Goal: Task Accomplishment & Management: Complete application form

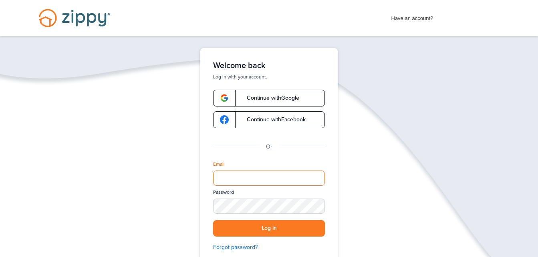
click at [233, 183] on input "Email" at bounding box center [269, 178] width 112 height 15
type input "**********"
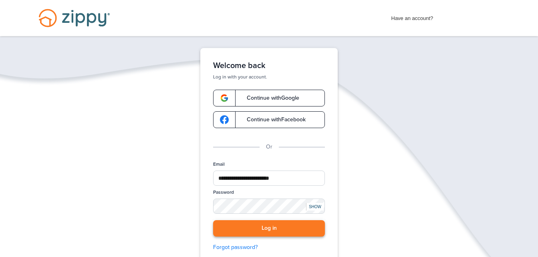
click at [256, 233] on button "Log in" at bounding box center [269, 228] width 112 height 16
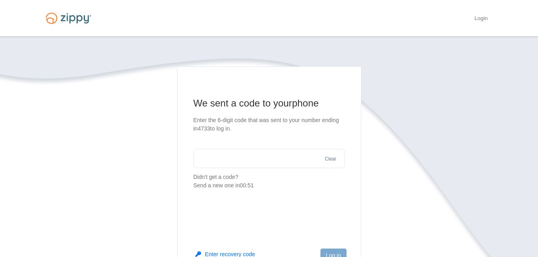
click at [226, 151] on input "text" at bounding box center [268, 158] width 151 height 19
type input "******"
click at [331, 252] on button "Log in" at bounding box center [333, 256] width 26 height 14
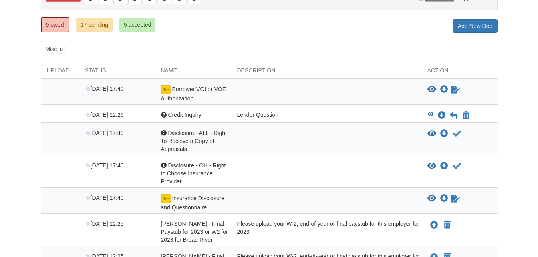
scroll to position [96, 0]
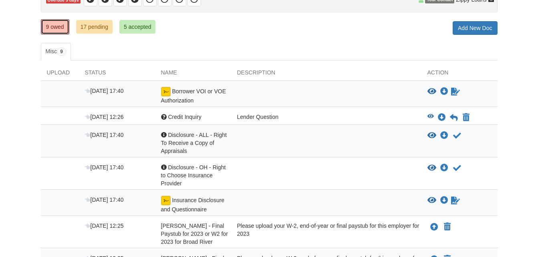
click at [58, 22] on link "9 owed" at bounding box center [55, 26] width 28 height 15
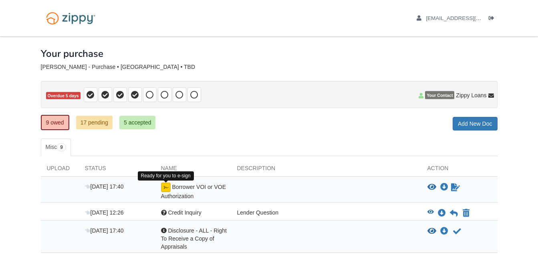
click at [166, 187] on img at bounding box center [166, 188] width 10 height 10
click at [454, 188] on icon "Sign Form" at bounding box center [455, 187] width 9 height 8
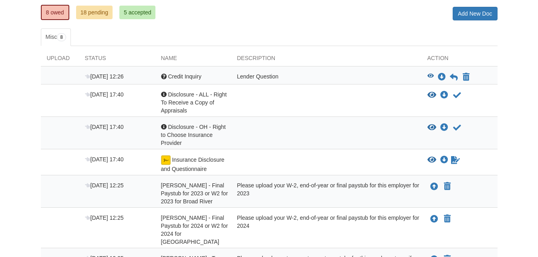
scroll to position [112, 0]
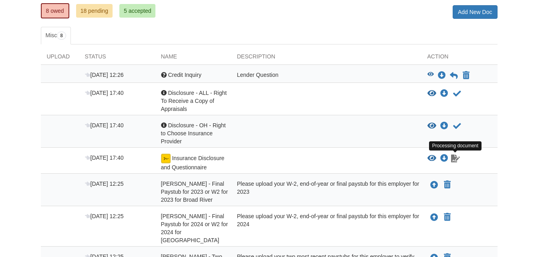
click at [455, 160] on icon "Waiting for your co-borrower to e-sign" at bounding box center [455, 159] width 9 height 8
click at [454, 157] on icon "Waiting for your co-borrower to e-sign" at bounding box center [455, 159] width 9 height 8
click at [167, 157] on img at bounding box center [166, 159] width 10 height 10
click at [163, 159] on img at bounding box center [166, 159] width 10 height 10
click at [430, 158] on icon "View Insurance Disclosure and Questionnaire" at bounding box center [431, 159] width 9 height 8
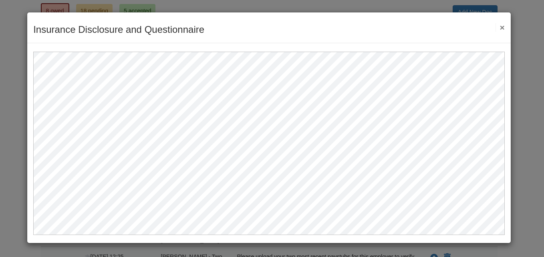
click at [503, 30] on button "×" at bounding box center [499, 27] width 9 height 8
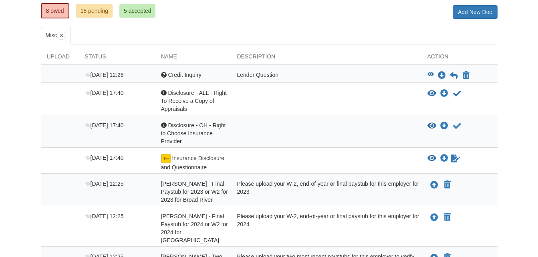
click at [449, 160] on div "View blank/sample document View blank/sample document Download file/sample doc …" at bounding box center [462, 159] width 70 height 10
click at [452, 160] on icon "Waiting for your co-borrower to e-sign" at bounding box center [455, 159] width 9 height 8
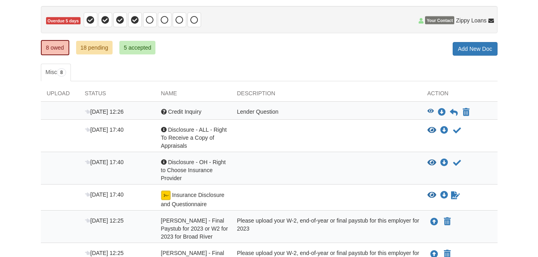
scroll to position [76, 0]
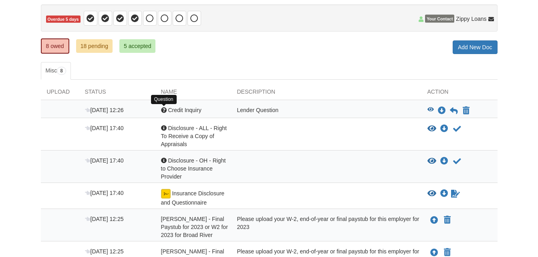
click at [164, 110] on div at bounding box center [164, 110] width 6 height 6
click at [442, 112] on icon "Download Credit Inquiry" at bounding box center [442, 111] width 8 height 8
click at [443, 111] on icon "Download Credit Inquiry" at bounding box center [442, 111] width 8 height 8
click at [45, 41] on link "8 owed" at bounding box center [55, 45] width 28 height 15
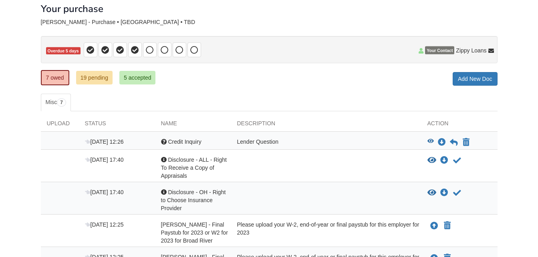
scroll to position [55, 0]
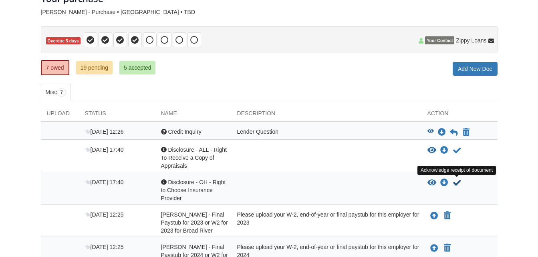
click at [456, 185] on icon "Acknowledge receipt of document" at bounding box center [457, 183] width 8 height 8
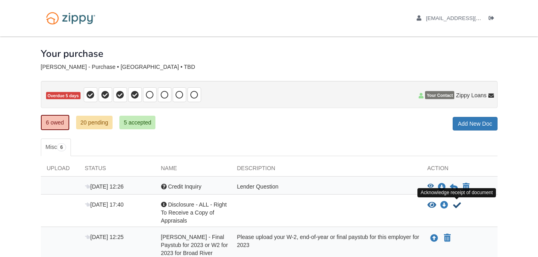
click at [458, 205] on icon "Acknowledge receipt of document" at bounding box center [457, 205] width 8 height 8
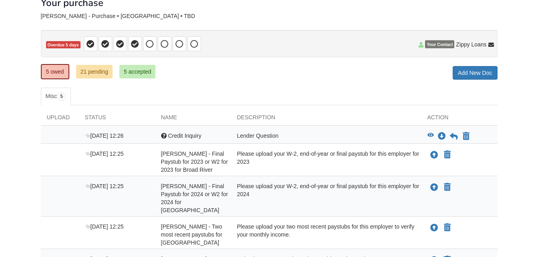
scroll to position [53, 0]
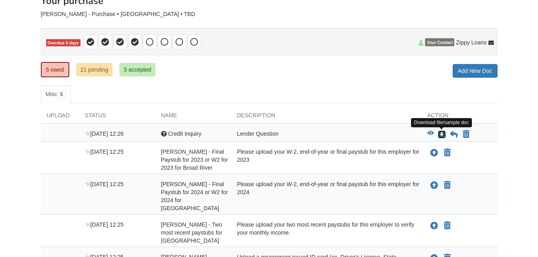
click at [441, 135] on icon "Download Credit Inquiry" at bounding box center [442, 135] width 8 height 8
click at [161, 135] on div at bounding box center [164, 134] width 6 height 6
click at [161, 134] on div at bounding box center [164, 134] width 6 height 6
click at [182, 133] on span "Credit Inquiry" at bounding box center [184, 134] width 33 height 6
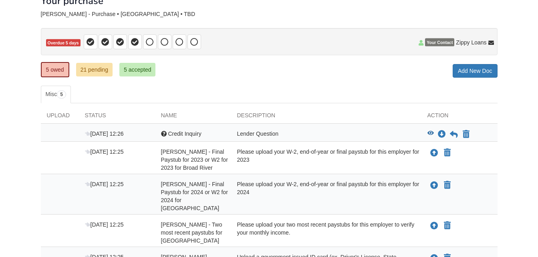
click at [405, 133] on div "Lender Question" at bounding box center [326, 135] width 190 height 10
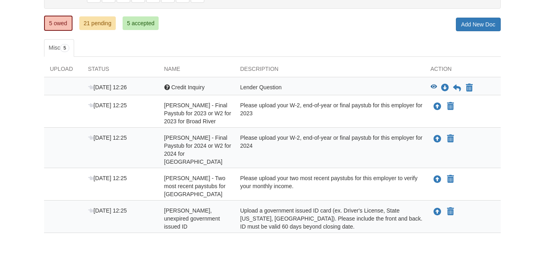
scroll to position [98, 0]
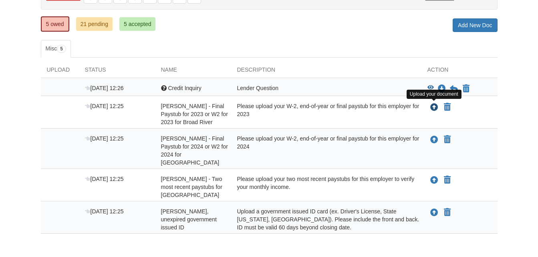
click at [434, 110] on icon "Upload John O'Conner - Final Paystub for 2023 or W2 for 2023 for Broad River" at bounding box center [434, 108] width 8 height 8
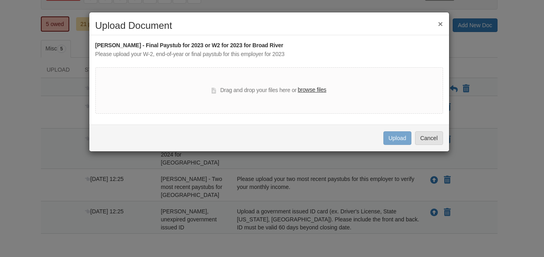
click at [441, 24] on button "×" at bounding box center [440, 24] width 5 height 8
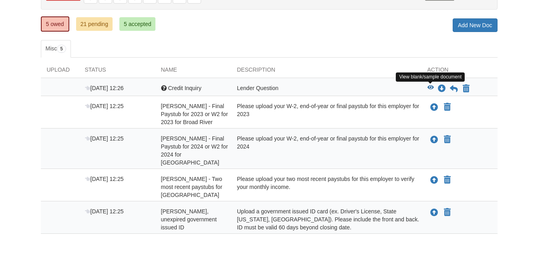
click at [431, 86] on icon "View Credit Inquiry" at bounding box center [430, 88] width 6 height 6
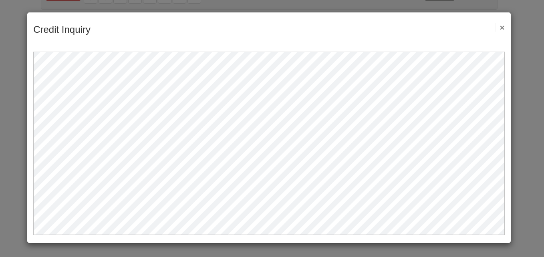
click at [503, 28] on button "×" at bounding box center [499, 27] width 9 height 8
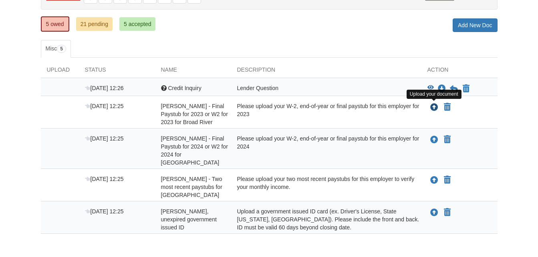
click at [434, 109] on icon "Upload John O'Conner - Final Paystub for 2023 or W2 for 2023 for Broad River" at bounding box center [434, 108] width 8 height 8
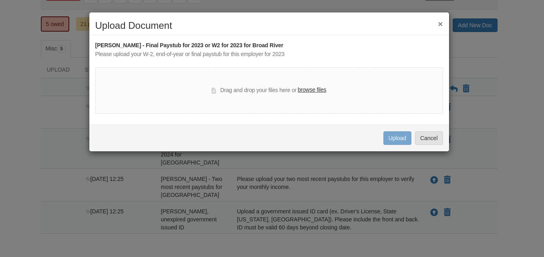
click at [312, 90] on label "browse files" at bounding box center [312, 90] width 28 height 9
click at [0, 0] on input "browse files" at bounding box center [0, 0] width 0 height 0
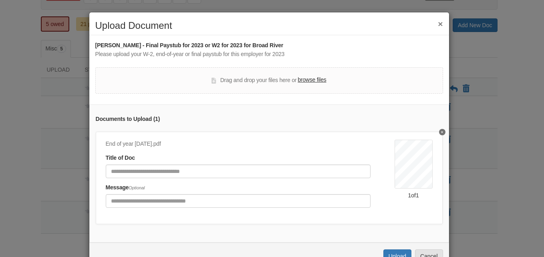
click at [307, 76] on label "browse files" at bounding box center [312, 80] width 28 height 9
click at [0, 0] on input "browse files" at bounding box center [0, 0] width 0 height 0
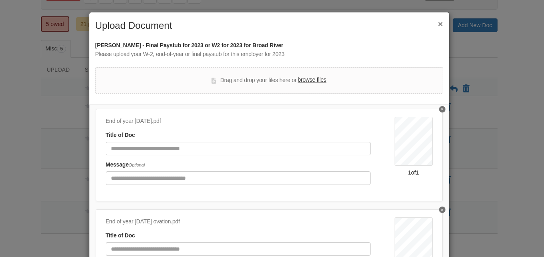
scroll to position [21, 0]
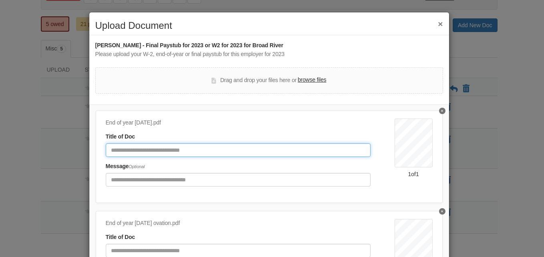
click at [155, 150] on input "Document Title" at bounding box center [238, 150] width 265 height 14
click at [155, 150] on input "*" at bounding box center [238, 150] width 265 height 14
type input "**********"
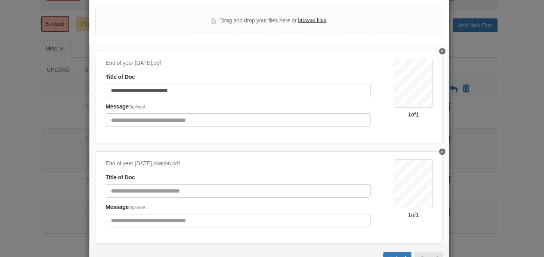
scroll to position [61, 0]
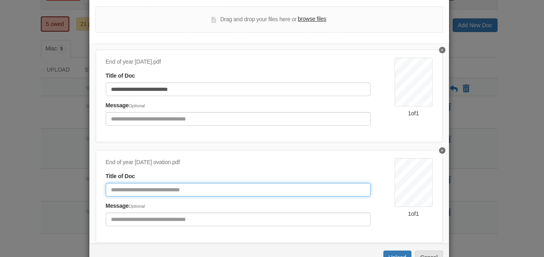
click at [168, 190] on input "Document Title" at bounding box center [238, 190] width 265 height 14
type input "**********"
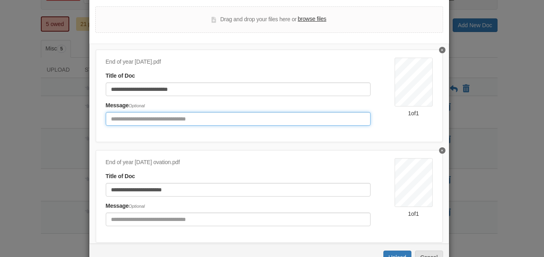
click at [184, 123] on input "Include any comments on this document" at bounding box center [238, 119] width 265 height 14
type input "**********"
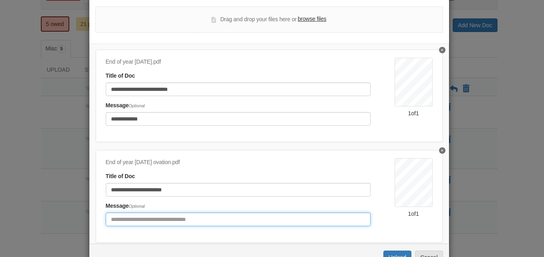
click at [164, 217] on input "Include any comments on this document" at bounding box center [238, 220] width 265 height 14
click at [164, 217] on input "*" at bounding box center [238, 220] width 265 height 14
type input "**********"
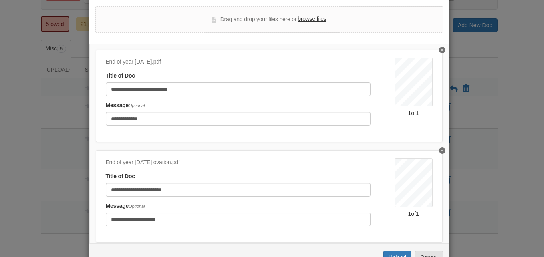
scroll to position [87, 0]
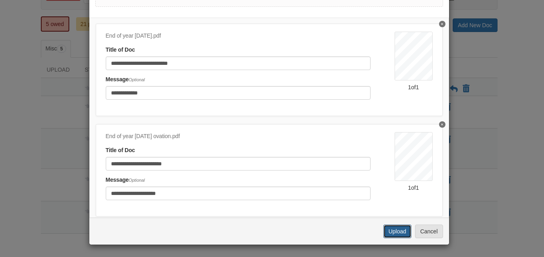
click at [388, 230] on button "Upload" at bounding box center [397, 232] width 28 height 14
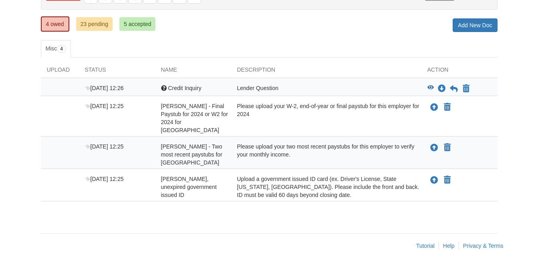
scroll to position [98, 0]
click at [434, 107] on icon "Upload John O'Conner - Final Paystub for 2024 or W2 for 2024 for Broad River" at bounding box center [434, 108] width 8 height 8
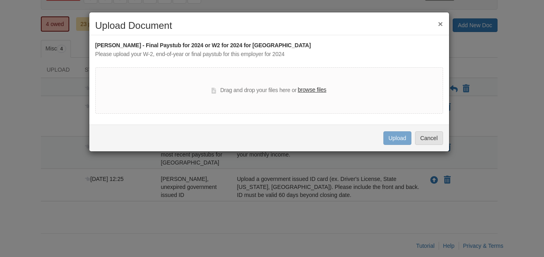
click at [440, 23] on button "×" at bounding box center [440, 24] width 5 height 8
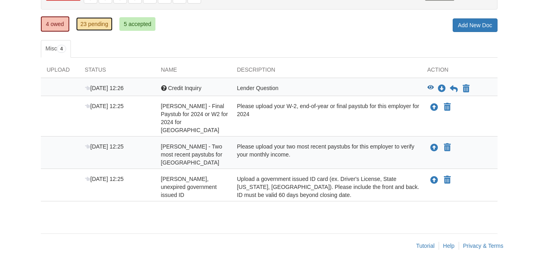
click at [112, 24] on link "23 pending" at bounding box center [94, 24] width 36 height 14
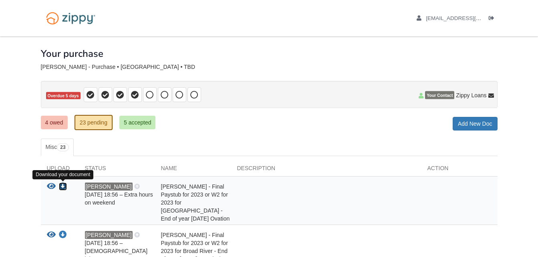
click at [64, 187] on icon "Download John O'Conner - Final Paystub for 2023 or W2 for 2023 for Broad River …" at bounding box center [63, 187] width 8 height 8
click at [271, 202] on div at bounding box center [326, 203] width 190 height 40
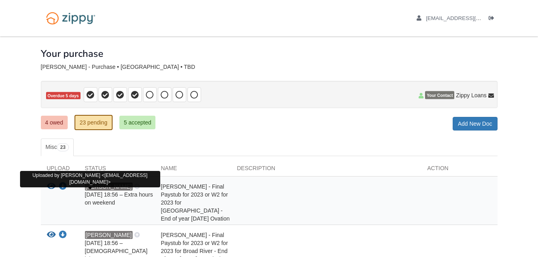
click at [87, 187] on span "JO" at bounding box center [109, 187] width 48 height 8
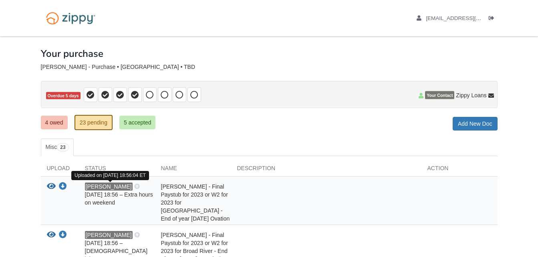
click at [134, 188] on icon at bounding box center [137, 187] width 6 height 6
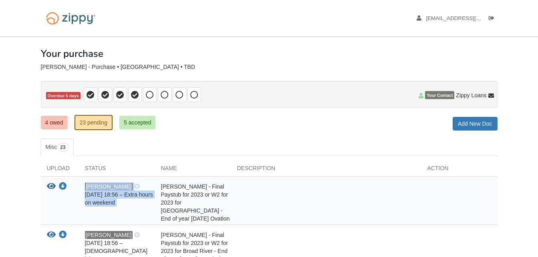
click at [134, 187] on icon at bounding box center [137, 187] width 6 height 6
drag, startPoint x: 99, startPoint y: 187, endPoint x: 154, endPoint y: 207, distance: 57.9
click at [154, 207] on div "JO Sep 26 18:56 – Extra hours on weekend" at bounding box center [117, 203] width 76 height 40
click at [52, 186] on icon "View John O'Conner - Final Paystub for 2023 or W2 for 2023 for Broad River - En…" at bounding box center [51, 187] width 9 height 8
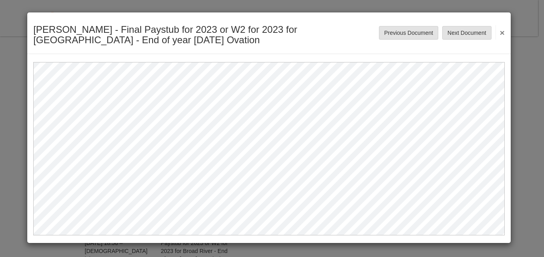
click at [501, 33] on button "×" at bounding box center [499, 32] width 9 height 14
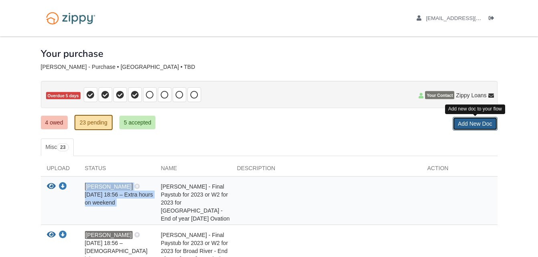
click at [472, 123] on link "Add New Doc" at bounding box center [474, 124] width 45 height 14
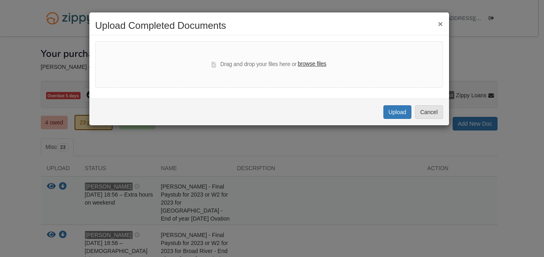
click at [312, 62] on label "browse files" at bounding box center [312, 64] width 28 height 9
click at [0, 0] on input "browse files" at bounding box center [0, 0] width 0 height 0
click at [314, 63] on label "browse files" at bounding box center [312, 64] width 28 height 9
click at [0, 0] on input "browse files" at bounding box center [0, 0] width 0 height 0
select select "****"
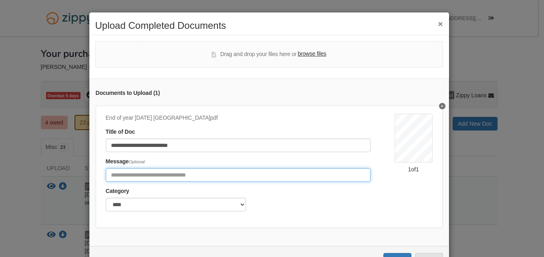
click at [158, 175] on input "Include any comments on this document" at bounding box center [238, 175] width 265 height 14
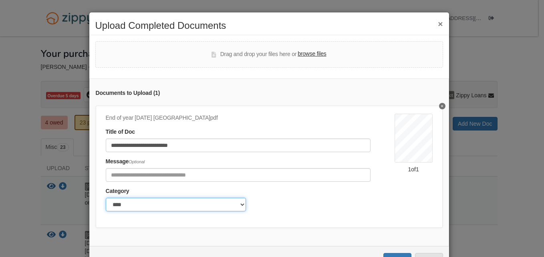
click at [112, 205] on select "******* ****" at bounding box center [176, 205] width 140 height 14
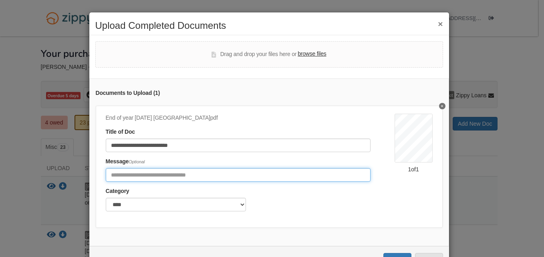
click at [133, 175] on input "Include any comments on this document" at bounding box center [238, 175] width 265 height 14
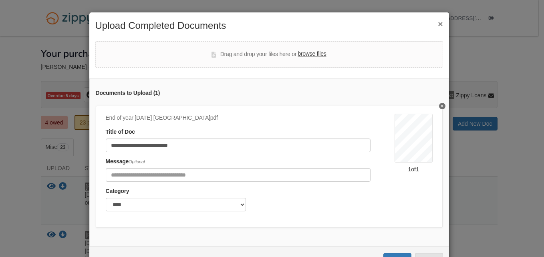
click at [193, 133] on div "**********" at bounding box center [238, 140] width 265 height 24
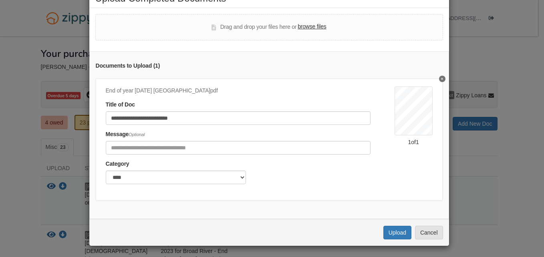
scroll to position [34, 0]
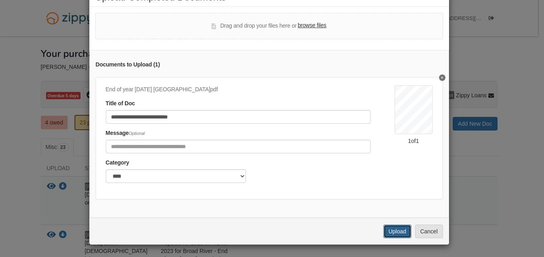
click at [401, 227] on button "Upload" at bounding box center [397, 232] width 28 height 14
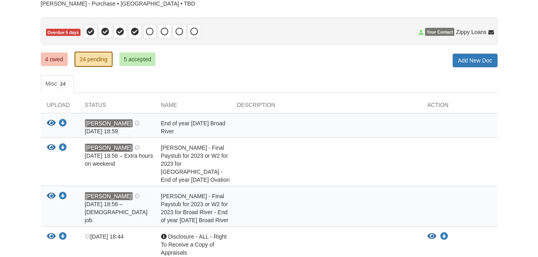
scroll to position [62, 0]
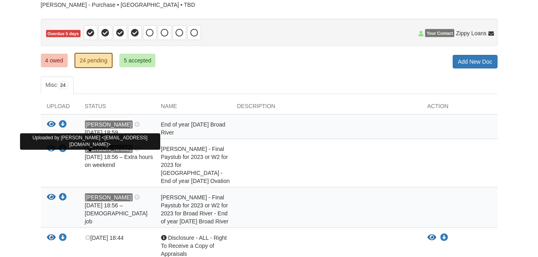
click at [88, 147] on span "[PERSON_NAME]" at bounding box center [109, 149] width 48 height 8
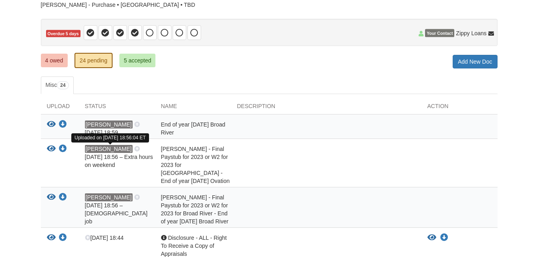
click at [134, 148] on icon at bounding box center [137, 150] width 6 height 6
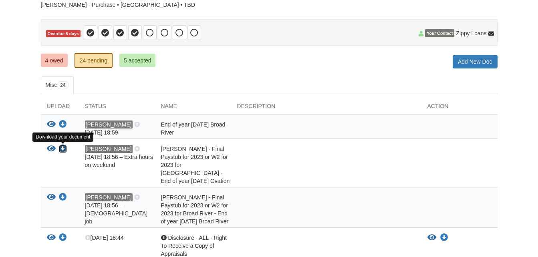
click at [63, 150] on icon "Download John O'Conner - Final Paystub for 2023 or W2 for 2023 for Broad River …" at bounding box center [63, 149] width 8 height 8
click at [60, 60] on link "4 owed" at bounding box center [54, 61] width 27 height 14
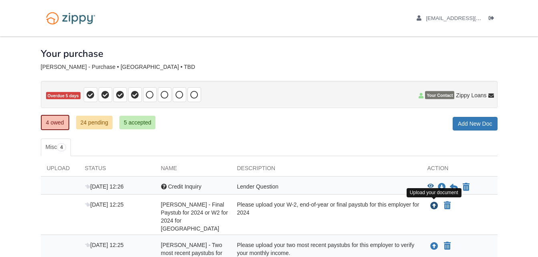
click at [435, 207] on icon "Upload John O'Conner - Final Paystub for 2024 or W2 for 2024 for Broad River" at bounding box center [434, 206] width 8 height 8
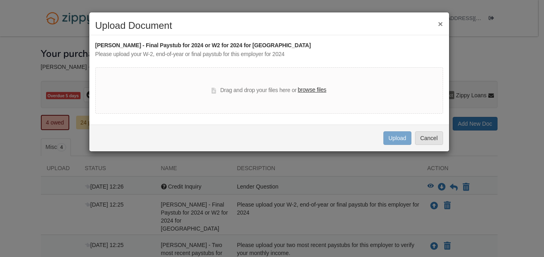
click at [305, 88] on label "browse files" at bounding box center [312, 90] width 28 height 9
click at [0, 0] on input "browse files" at bounding box center [0, 0] width 0 height 0
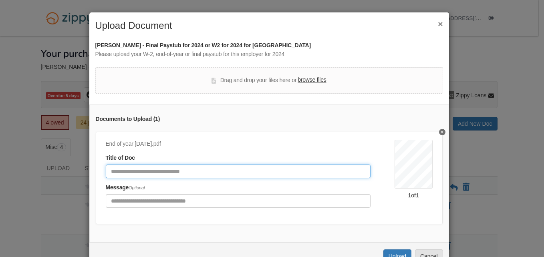
click at [187, 176] on input "Document Title" at bounding box center [238, 172] width 265 height 14
type input "**********"
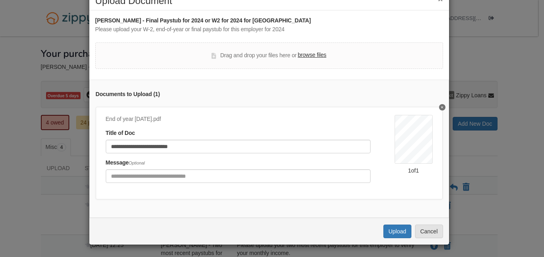
scroll to position [31, 0]
click at [383, 235] on button "Upload" at bounding box center [397, 232] width 28 height 14
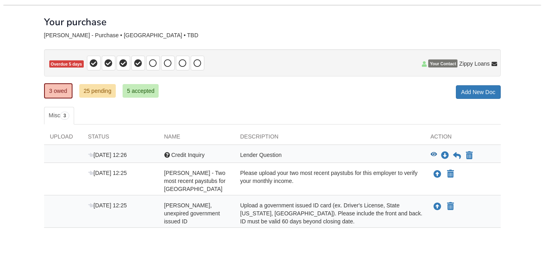
scroll to position [46, 0]
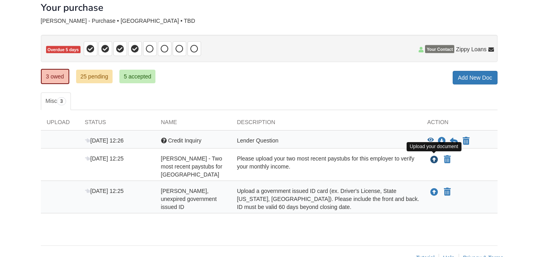
click at [435, 157] on icon "Upload John O'Conner - Two most recent paystubs for Broad River" at bounding box center [434, 160] width 8 height 8
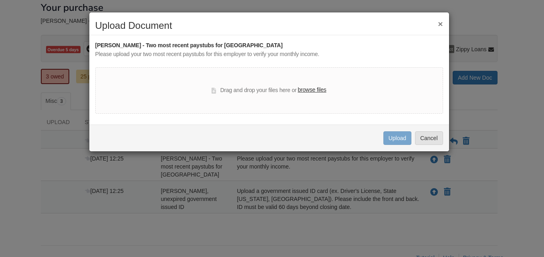
click at [316, 91] on label "browse files" at bounding box center [312, 90] width 28 height 9
click at [0, 0] on input "browse files" at bounding box center [0, 0] width 0 height 0
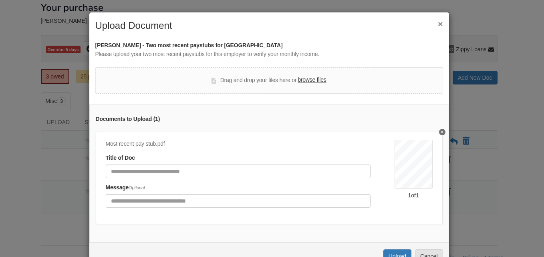
click at [308, 83] on label "browse files" at bounding box center [312, 80] width 28 height 9
click at [0, 0] on input "browse files" at bounding box center [0, 0] width 0 height 0
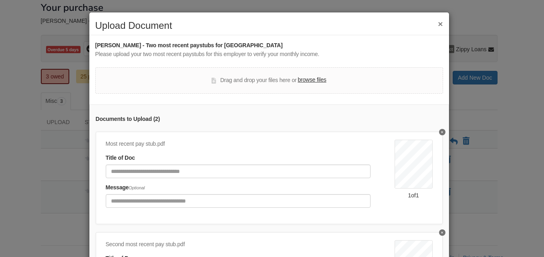
click at [302, 80] on label "browse files" at bounding box center [312, 80] width 28 height 9
click at [0, 0] on input "browse files" at bounding box center [0, 0] width 0 height 0
click at [307, 82] on label "browse files" at bounding box center [312, 80] width 28 height 9
click at [0, 0] on input "browse files" at bounding box center [0, 0] width 0 height 0
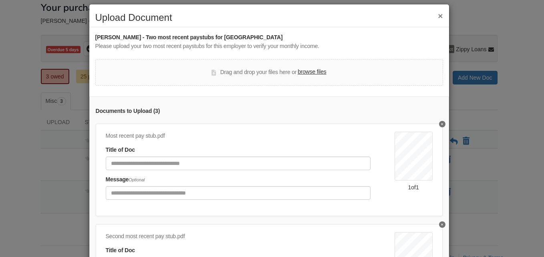
scroll to position [8, 0]
click at [301, 74] on label "browse files" at bounding box center [312, 72] width 28 height 9
click at [0, 0] on input "browse files" at bounding box center [0, 0] width 0 height 0
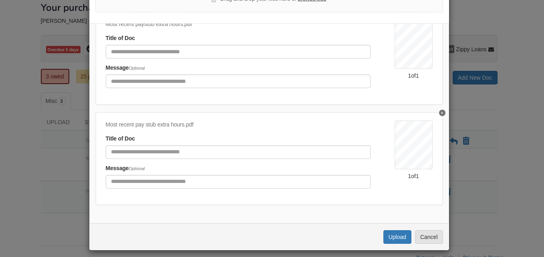
scroll to position [87, 0]
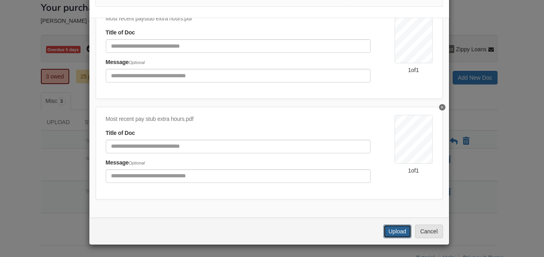
click at [399, 226] on button "Upload" at bounding box center [397, 232] width 28 height 14
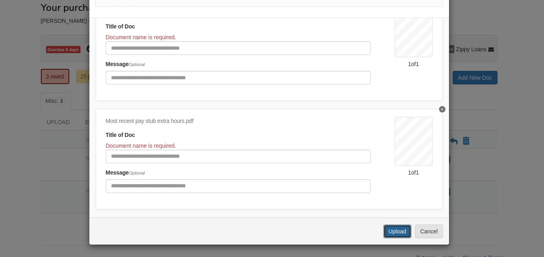
click at [392, 231] on button "Upload" at bounding box center [397, 232] width 28 height 14
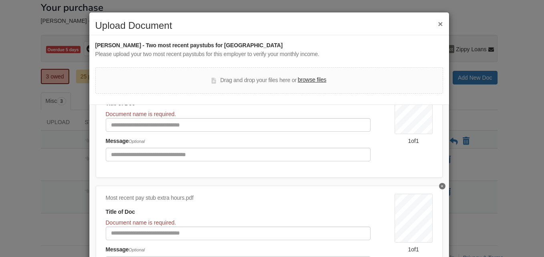
scroll to position [87, 0]
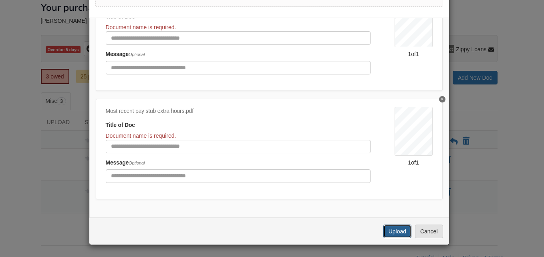
click at [401, 233] on button "Upload" at bounding box center [397, 232] width 28 height 14
click at [390, 234] on button "Upload" at bounding box center [397, 232] width 28 height 14
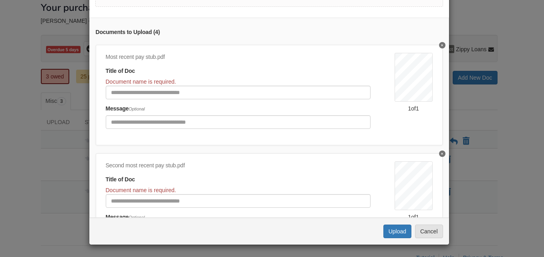
scroll to position [0, 0]
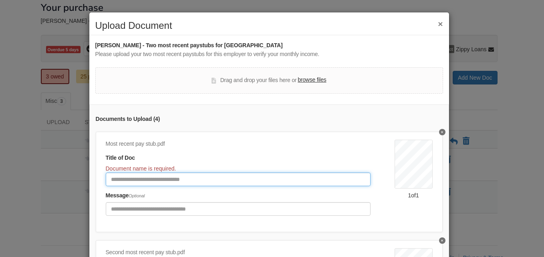
click at [203, 178] on input "Document Title" at bounding box center [238, 180] width 265 height 14
type input "**********"
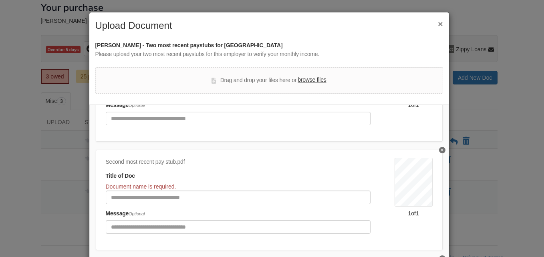
scroll to position [91, 0]
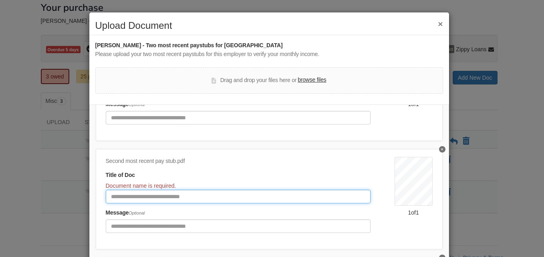
click at [228, 195] on input "Document Title" at bounding box center [238, 197] width 265 height 14
type input "*"
type input "**********"
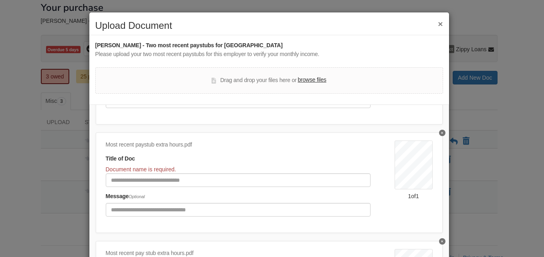
scroll to position [228, 0]
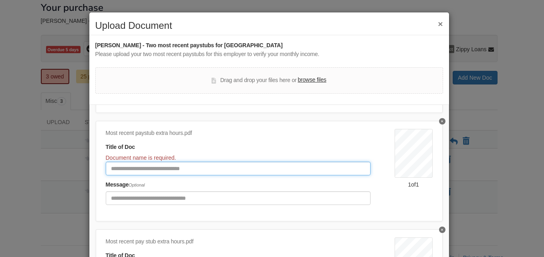
click at [208, 168] on input "Document Title" at bounding box center [238, 169] width 265 height 14
type input "**********"
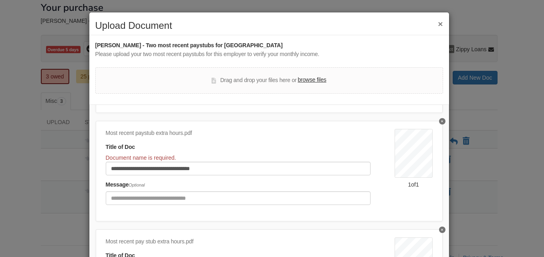
scroll to position [277, 0]
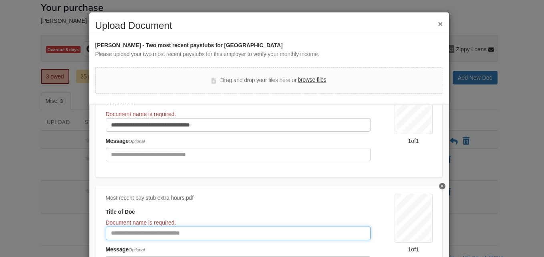
click at [237, 230] on input "Document Title" at bounding box center [238, 234] width 265 height 14
type input "**********"
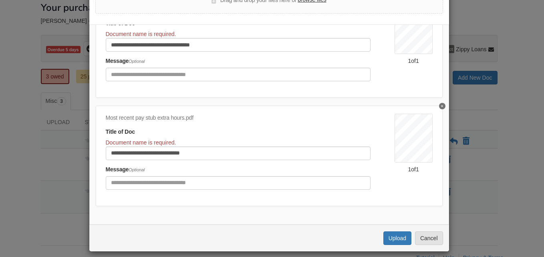
scroll to position [87, 0]
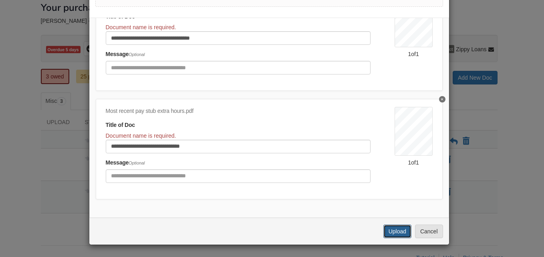
click at [395, 233] on button "Upload" at bounding box center [397, 232] width 28 height 14
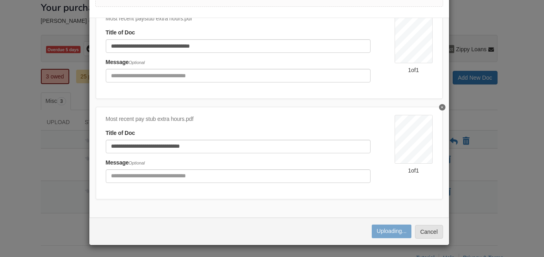
scroll to position [245, 0]
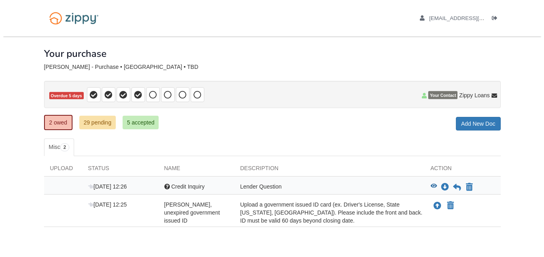
scroll to position [34, 0]
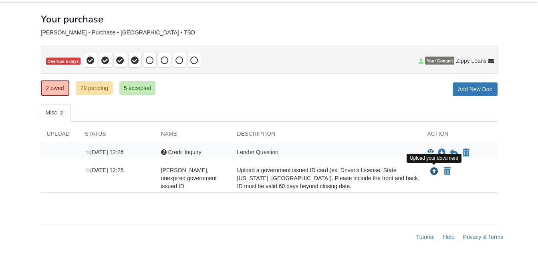
click at [434, 170] on icon "Upload John O'Conner - Valid, unexpired government issued ID" at bounding box center [434, 172] width 8 height 8
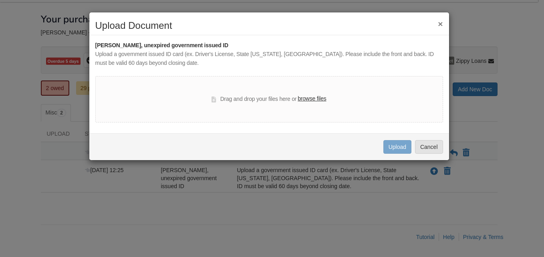
click at [321, 99] on label "browse files" at bounding box center [312, 98] width 28 height 9
click at [0, 0] on input "browse files" at bounding box center [0, 0] width 0 height 0
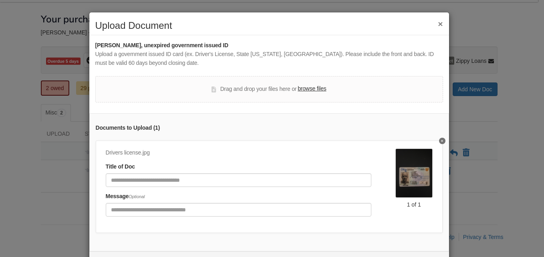
click at [399, 173] on img at bounding box center [413, 173] width 37 height 49
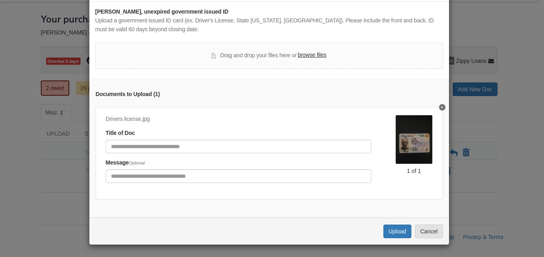
scroll to position [40, 0]
click at [394, 230] on button "Upload" at bounding box center [397, 232] width 28 height 14
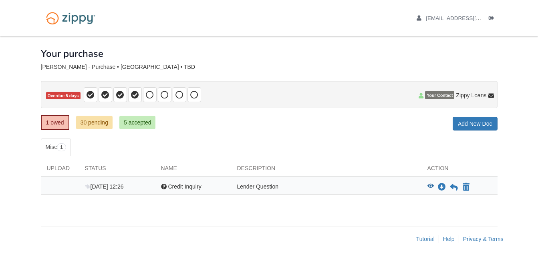
scroll to position [2, 0]
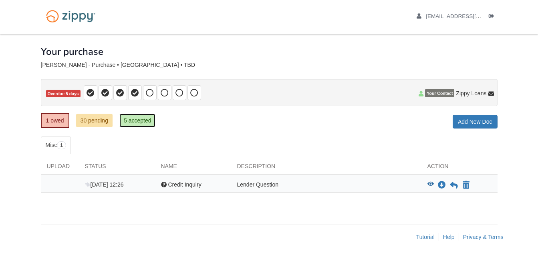
click at [141, 118] on link "5 accepted" at bounding box center [137, 121] width 36 height 14
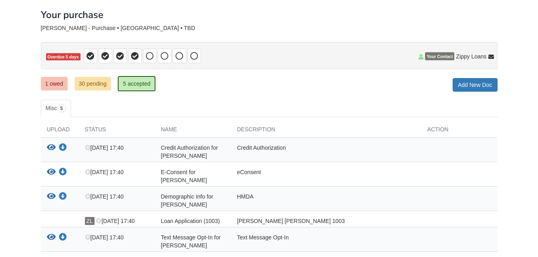
scroll to position [34, 0]
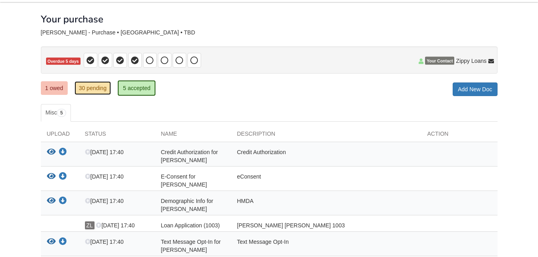
click at [86, 83] on link "30 pending" at bounding box center [92, 88] width 36 height 14
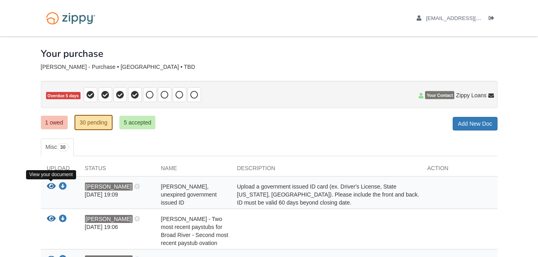
click at [54, 186] on icon "View John O'Conner - Valid, unexpired government issued ID" at bounding box center [51, 187] width 9 height 8
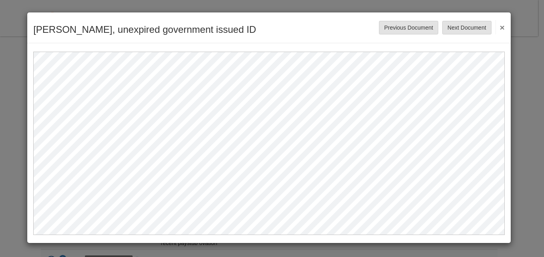
click at [500, 30] on button "×" at bounding box center [499, 27] width 9 height 14
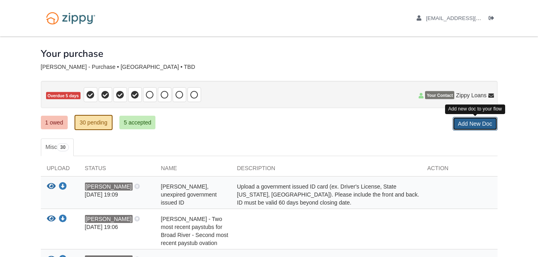
click at [456, 126] on link "Add New Doc" at bounding box center [474, 124] width 45 height 14
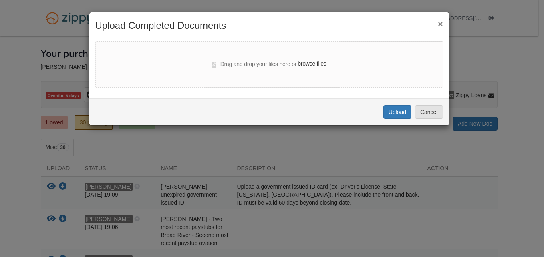
click at [439, 24] on button "×" at bounding box center [440, 24] width 5 height 8
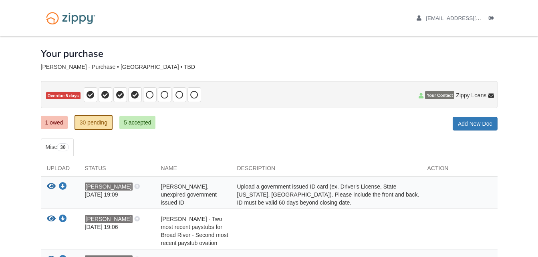
click at [189, 139] on ul "Misc 30" at bounding box center [269, 148] width 456 height 18
click at [466, 121] on link "Add New Doc" at bounding box center [474, 124] width 45 height 14
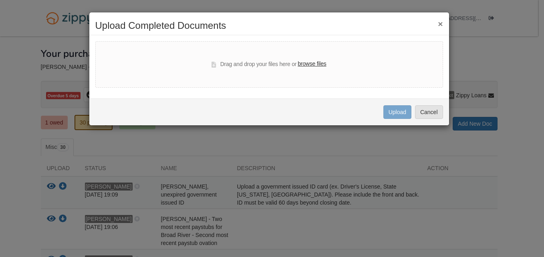
click at [309, 64] on label "browse files" at bounding box center [312, 64] width 28 height 9
click at [0, 0] on input "browse files" at bounding box center [0, 0] width 0 height 0
click at [304, 64] on label "browse files" at bounding box center [312, 64] width 28 height 9
click at [0, 0] on input "browse files" at bounding box center [0, 0] width 0 height 0
select select "****"
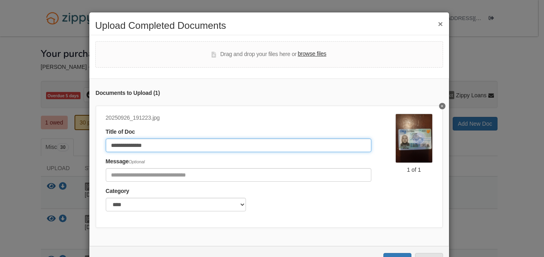
drag, startPoint x: 214, startPoint y: 151, endPoint x: 50, endPoint y: 155, distance: 164.6
click at [50, 155] on div "**********" at bounding box center [272, 128] width 544 height 257
type input "**********"
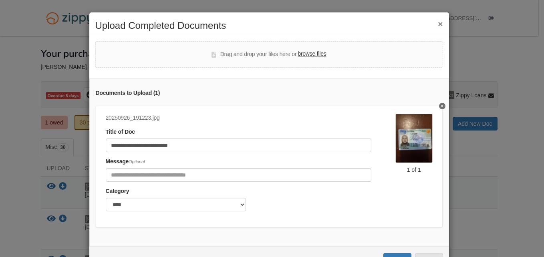
scroll to position [34, 0]
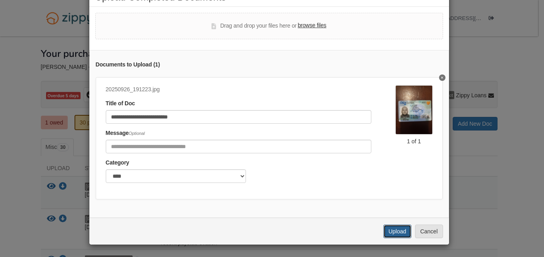
click at [392, 234] on button "Upload" at bounding box center [397, 232] width 28 height 14
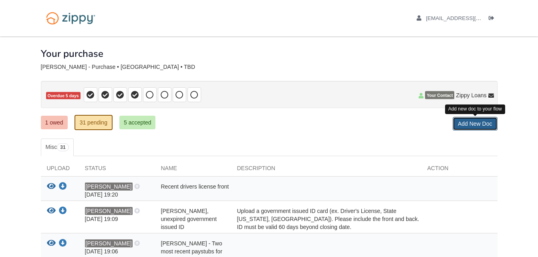
click at [471, 129] on link "Add New Doc" at bounding box center [474, 124] width 45 height 14
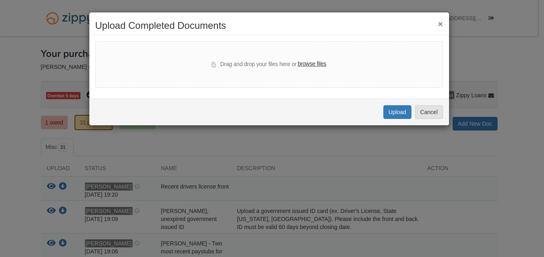
click at [314, 66] on label "browse files" at bounding box center [312, 64] width 28 height 9
click at [0, 0] on input "browse files" at bounding box center [0, 0] width 0 height 0
select select "****"
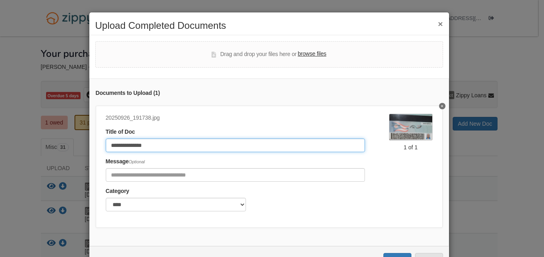
drag, startPoint x: 179, startPoint y: 147, endPoint x: 35, endPoint y: 159, distance: 145.1
click at [35, 159] on div "**********" at bounding box center [272, 128] width 544 height 257
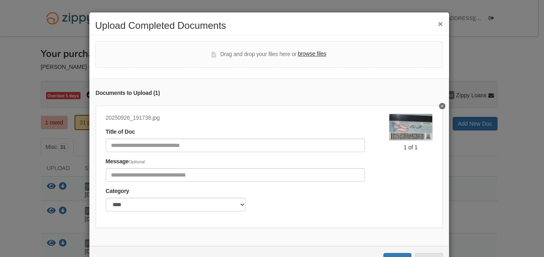
click at [35, 159] on div "× Upload Completed Documents Drag and drop your files here or browse files Docu…" at bounding box center [272, 128] width 544 height 257
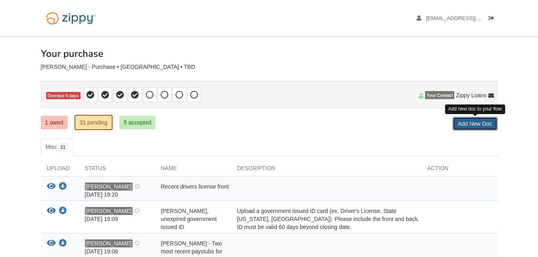
click at [465, 126] on link "Add New Doc" at bounding box center [474, 124] width 45 height 14
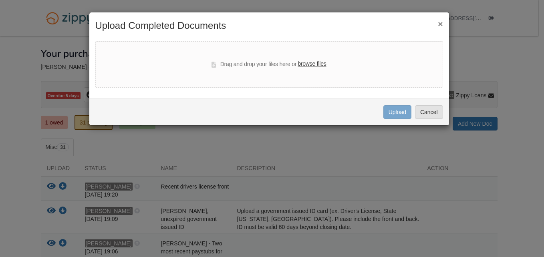
click at [311, 63] on label "browse files" at bounding box center [312, 64] width 28 height 9
click at [0, 0] on input "browse files" at bounding box center [0, 0] width 0 height 0
click at [315, 66] on label "browse files" at bounding box center [312, 64] width 28 height 9
click at [0, 0] on input "browse files" at bounding box center [0, 0] width 0 height 0
click at [439, 22] on button "×" at bounding box center [440, 24] width 5 height 8
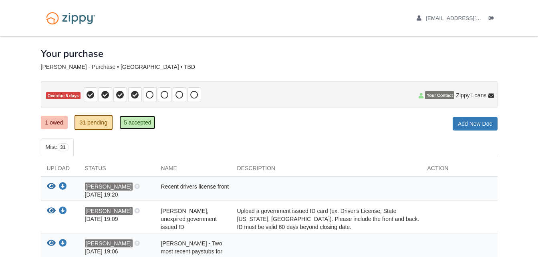
click at [137, 125] on link "5 accepted" at bounding box center [137, 123] width 36 height 14
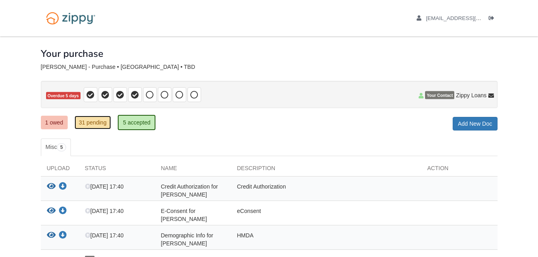
click at [84, 125] on link "31 pending" at bounding box center [92, 123] width 36 height 14
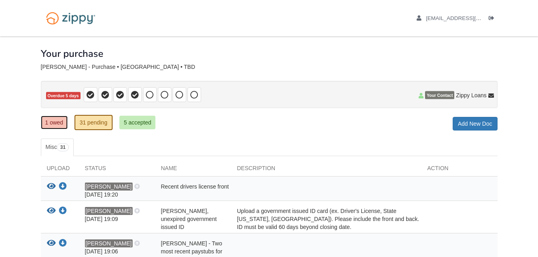
click at [58, 126] on link "1 owed" at bounding box center [54, 123] width 27 height 14
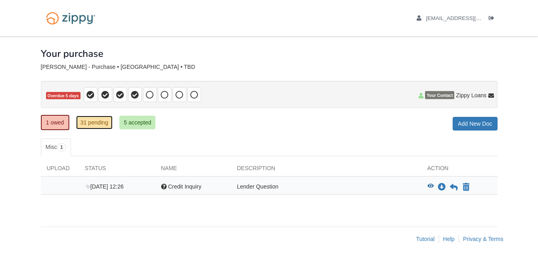
click at [93, 122] on link "31 pending" at bounding box center [94, 123] width 36 height 14
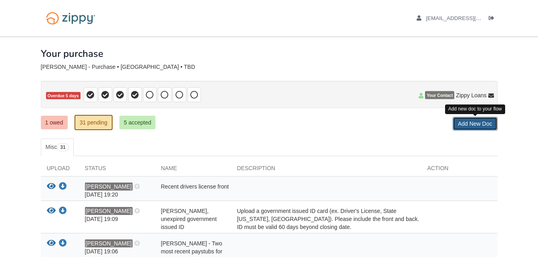
click at [476, 124] on link "Add New Doc" at bounding box center [474, 124] width 45 height 14
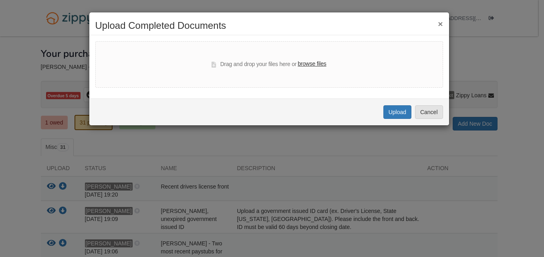
click at [310, 64] on label "browse files" at bounding box center [312, 64] width 28 height 9
click at [0, 0] on input "browse files" at bounding box center [0, 0] width 0 height 0
select select "****"
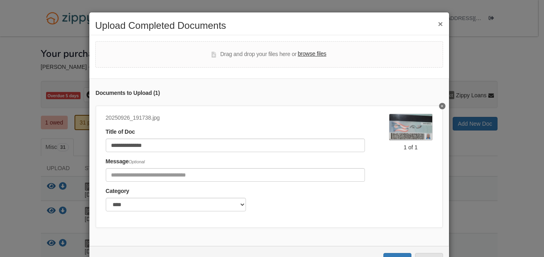
scroll to position [34, 0]
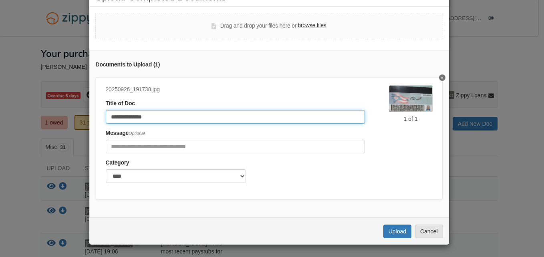
drag, startPoint x: 172, startPoint y: 111, endPoint x: 76, endPoint y: 111, distance: 96.1
click at [76, 111] on div "**********" at bounding box center [272, 128] width 544 height 257
click at [187, 111] on input "**********" at bounding box center [235, 117] width 259 height 14
type input "**********"
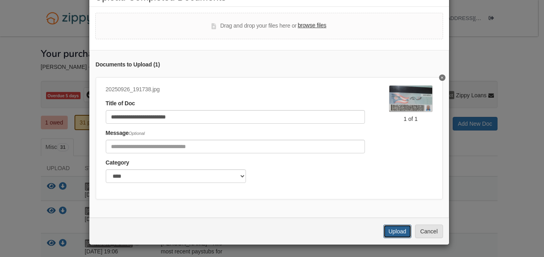
click at [396, 231] on button "Upload" at bounding box center [397, 232] width 28 height 14
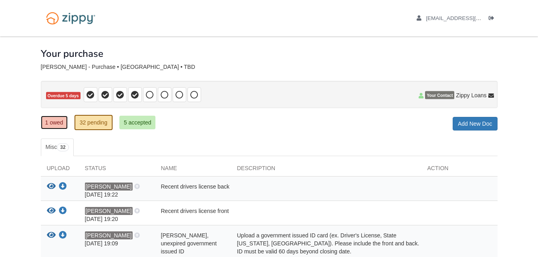
click at [52, 122] on link "1 owed" at bounding box center [54, 123] width 27 height 14
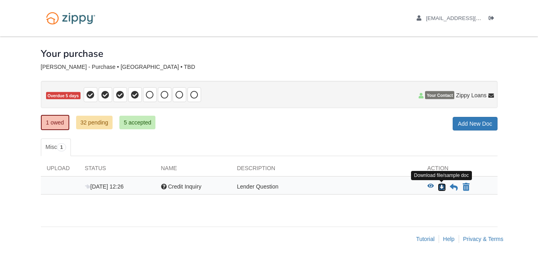
click at [442, 189] on icon "Download Credit Inquiry" at bounding box center [442, 187] width 8 height 8
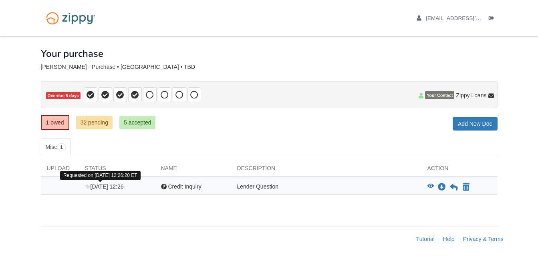
click at [115, 187] on span "Sep 23 12:26" at bounding box center [104, 186] width 39 height 6
click at [87, 188] on icon at bounding box center [88, 187] width 6 height 6
click at [167, 187] on div "Question Credit Inquiry" at bounding box center [193, 188] width 76 height 10
click at [248, 183] on div "Lender Question" at bounding box center [326, 188] width 190 height 10
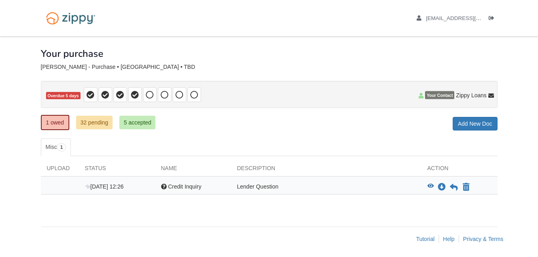
scroll to position [2, 0]
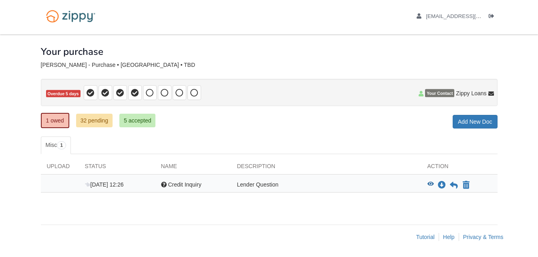
click at [256, 183] on div "Lender Question" at bounding box center [326, 186] width 190 height 10
click at [442, 185] on icon "Download Credit Inquiry" at bounding box center [442, 185] width 8 height 8
click at [452, 187] on icon at bounding box center [454, 185] width 8 height 8
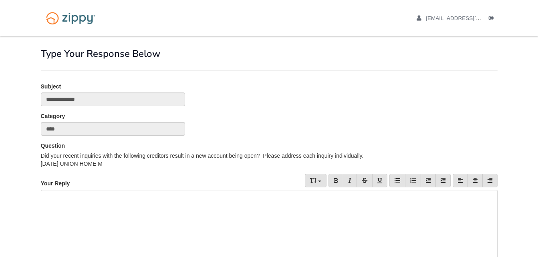
click at [101, 207] on div at bounding box center [269, 242] width 456 height 104
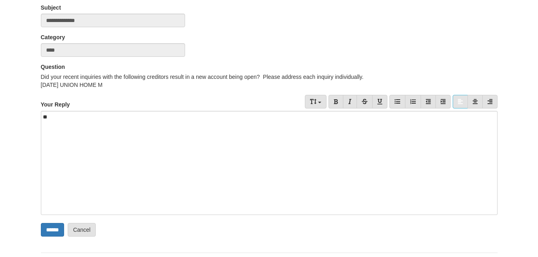
scroll to position [107, 0]
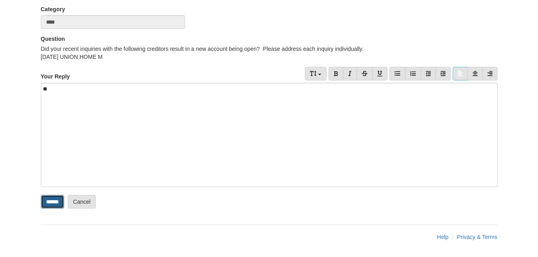
click at [57, 200] on input "******" at bounding box center [52, 202] width 23 height 14
